Goal: Communication & Community: Share content

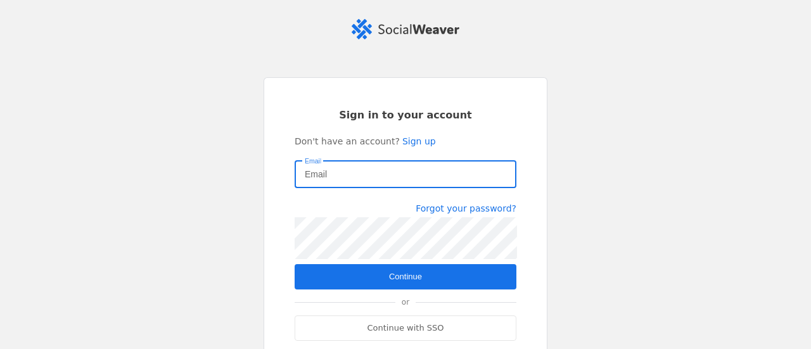
click at [359, 176] on input "Email" at bounding box center [405, 174] width 201 height 15
type input "[EMAIL_ADDRESS][PERSON_NAME][DOMAIN_NAME]"
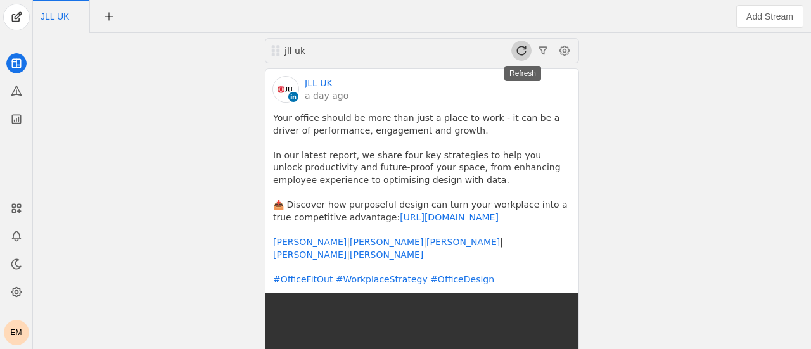
click at [524, 52] on span at bounding box center [521, 51] width 20 height 20
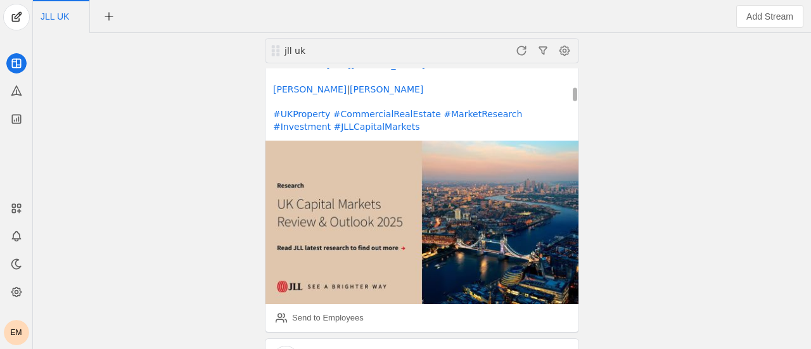
scroll to position [340, 0]
click at [312, 305] on div "Send to Employees" at bounding box center [320, 317] width 88 height 25
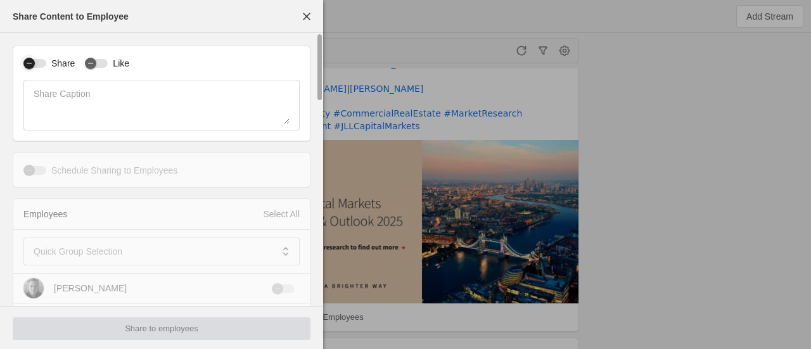
click at [23, 60] on div "button" at bounding box center [29, 63] width 18 height 18
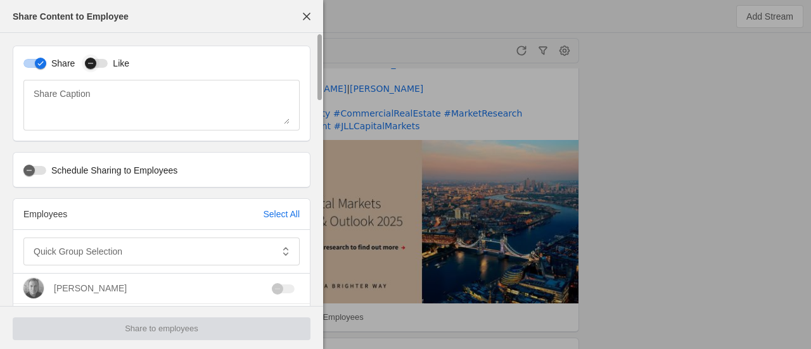
click at [100, 64] on div "button" at bounding box center [96, 63] width 23 height 9
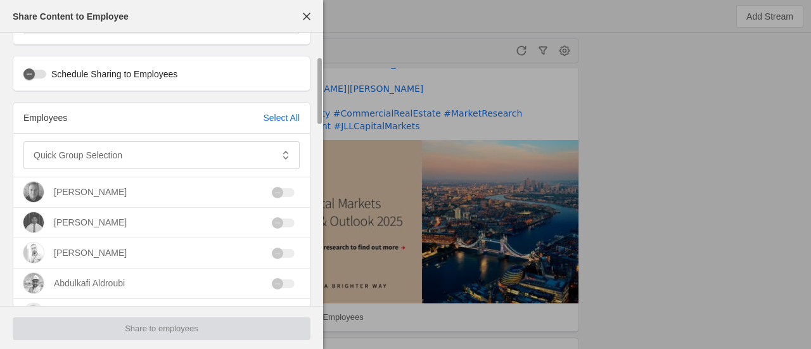
scroll to position [98, 0]
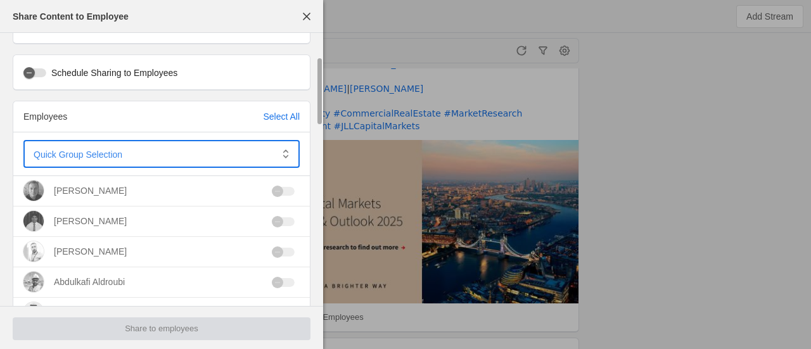
click at [157, 148] on span at bounding box center [153, 154] width 238 height 13
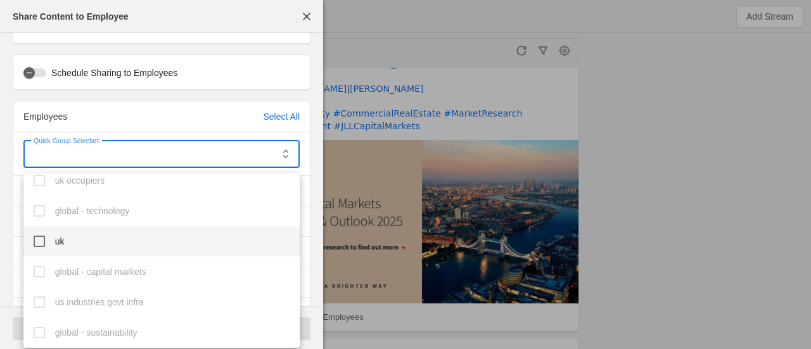
click at [42, 236] on mat-pseudo-checkbox at bounding box center [39, 241] width 11 height 11
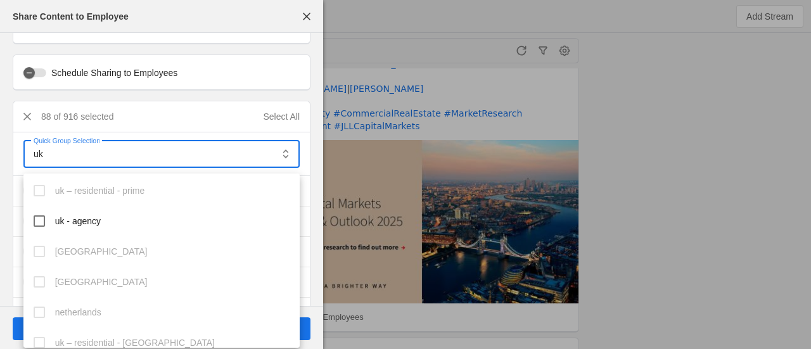
scroll to position [644, 0]
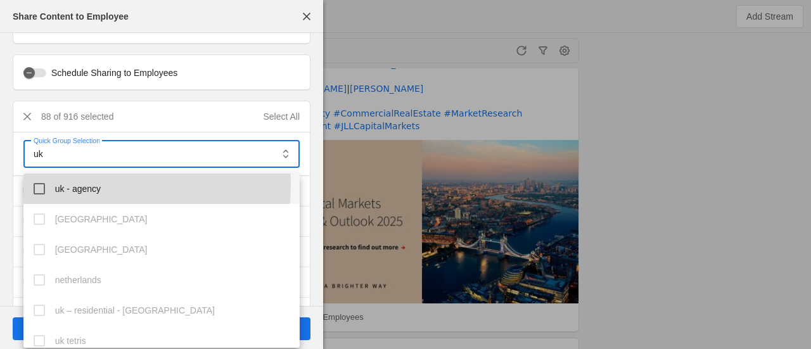
click at [41, 183] on mat-pseudo-checkbox at bounding box center [39, 188] width 11 height 11
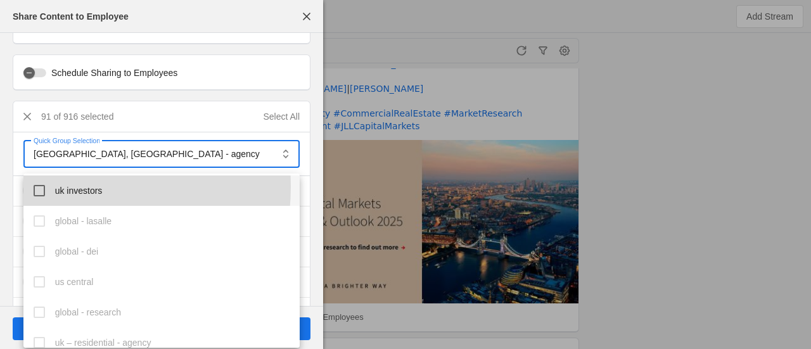
click at [43, 186] on mat-pseudo-checkbox at bounding box center [39, 190] width 11 height 11
click at [49, 182] on mat-option "uk sustainability" at bounding box center [161, 190] width 277 height 30
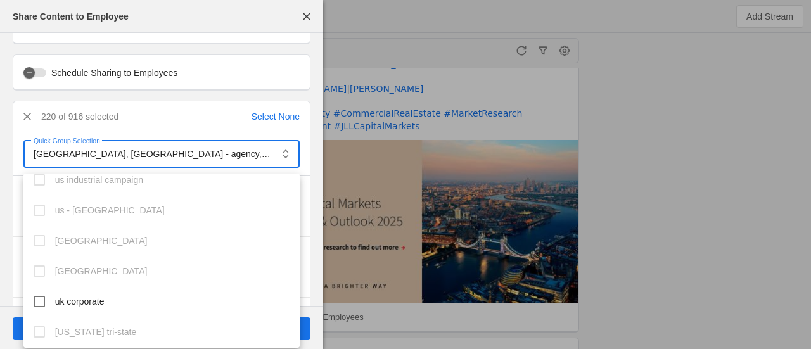
scroll to position [1538, 0]
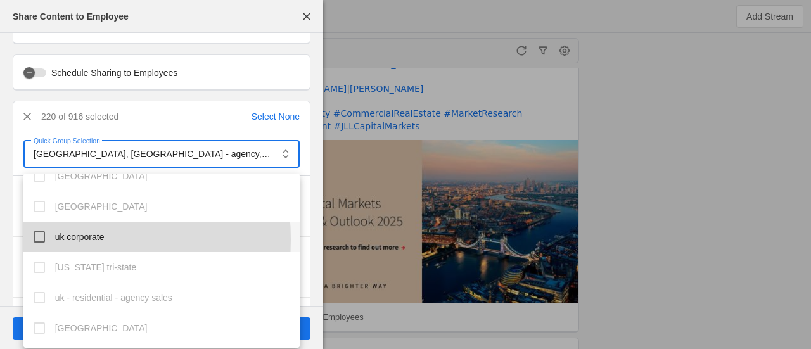
click at [41, 239] on mat-pseudo-checkbox at bounding box center [39, 236] width 11 height 11
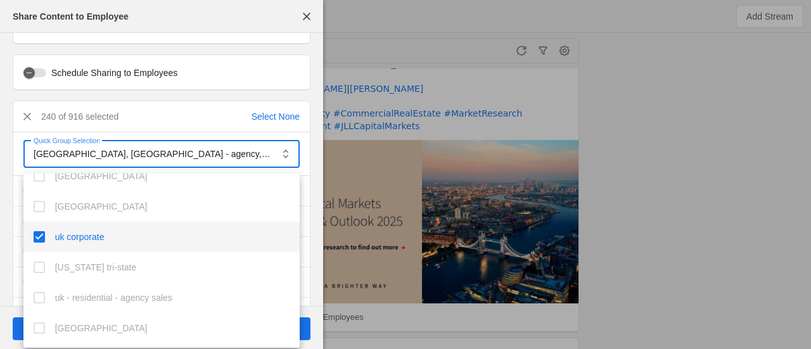
click at [600, 96] on div at bounding box center [405, 174] width 811 height 349
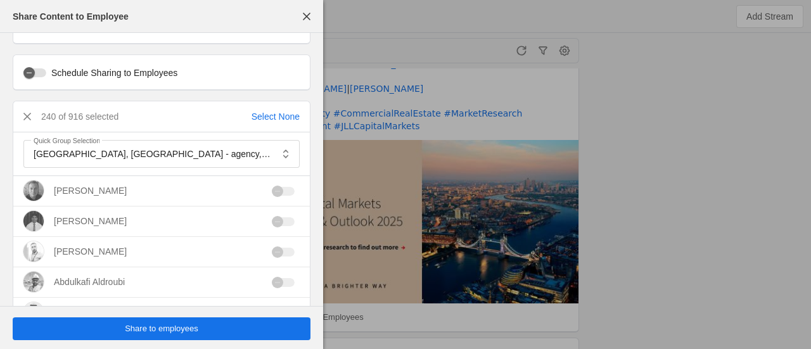
click at [161, 325] on span "Share to employees" at bounding box center [161, 329] width 73 height 13
